Goal: Browse casually

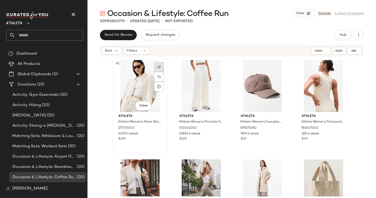
click at [159, 68] on div at bounding box center [159, 67] width 10 height 10
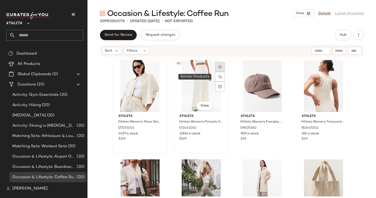
click at [219, 67] on img at bounding box center [219, 66] width 3 height 3
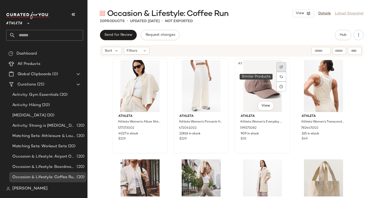
click at [282, 67] on div at bounding box center [281, 67] width 10 height 10
click at [338, 68] on div at bounding box center [342, 67] width 10 height 10
click at [157, 162] on div at bounding box center [159, 166] width 10 height 10
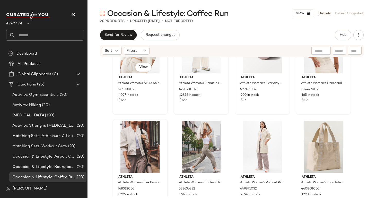
scroll to position [46, 0]
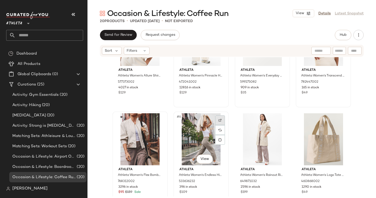
click at [218, 118] on div at bounding box center [220, 120] width 10 height 10
click at [280, 119] on img at bounding box center [281, 120] width 3 height 3
click at [343, 119] on div at bounding box center [342, 120] width 10 height 10
